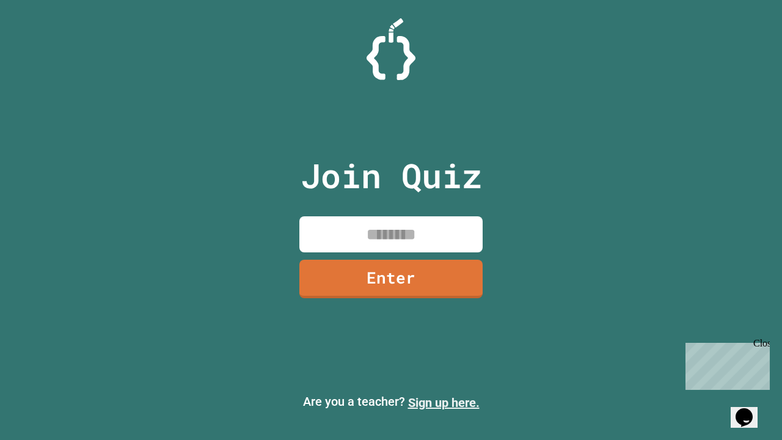
click at [443, 402] on link "Sign up here." at bounding box center [443, 402] width 71 height 15
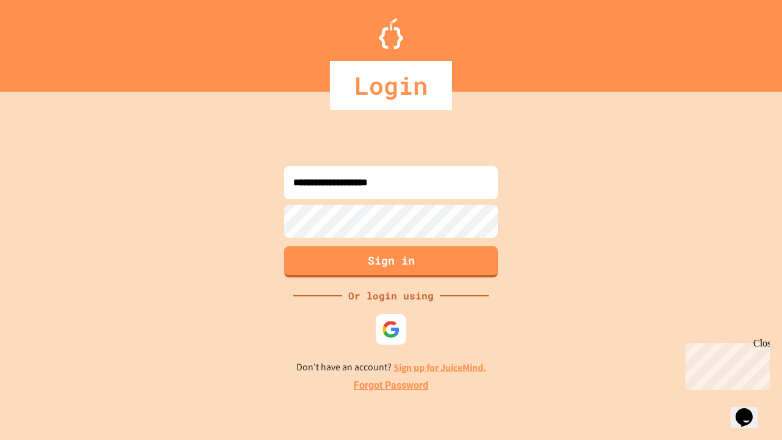
type input "**********"
